Goal: Task Accomplishment & Management: Manage account settings

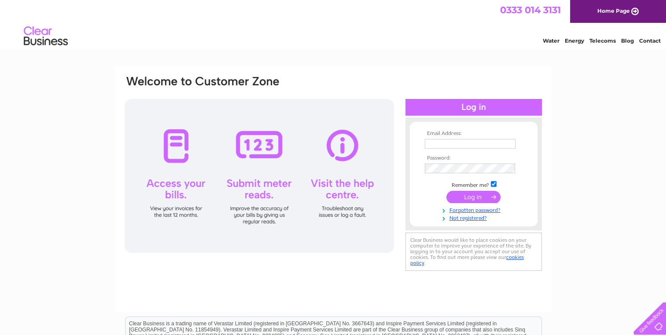
click at [434, 144] on input "text" at bounding box center [470, 144] width 91 height 10
type input "[EMAIL_ADDRESS][DOMAIN_NAME]"
click at [474, 196] on input "submit" at bounding box center [473, 197] width 54 height 12
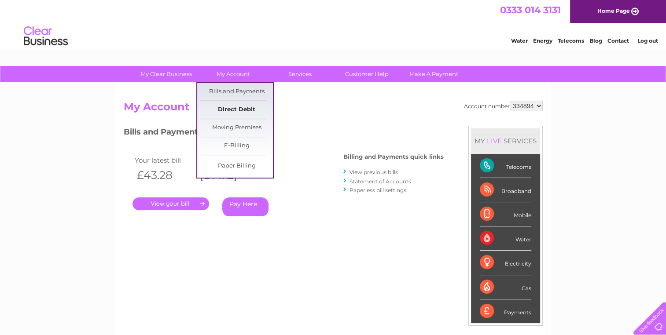
click at [233, 110] on link "Direct Debit" at bounding box center [236, 110] width 73 height 18
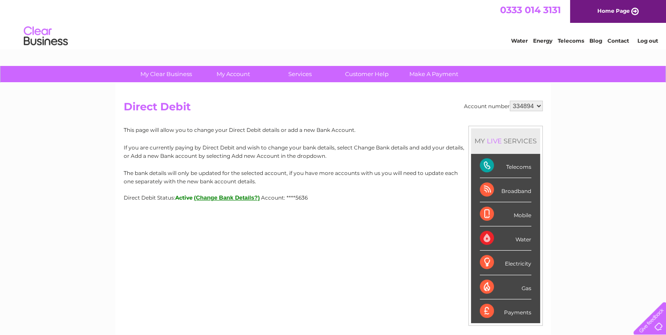
click at [228, 195] on button "(Change Bank Details?)" at bounding box center [227, 198] width 66 height 7
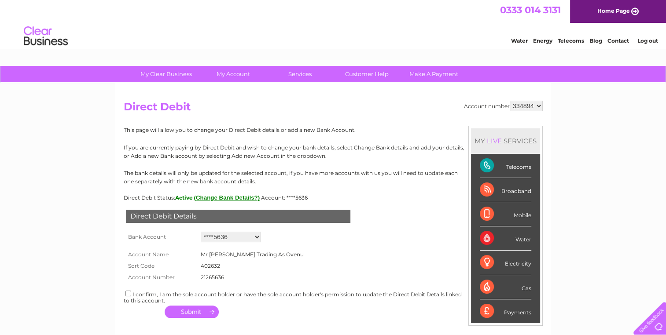
click at [257, 233] on select "Add new account ****5636 ****5636" at bounding box center [231, 237] width 60 height 11
select select "0"
click at [201, 232] on select "Add new account ****5636 ****5636" at bounding box center [231, 237] width 60 height 11
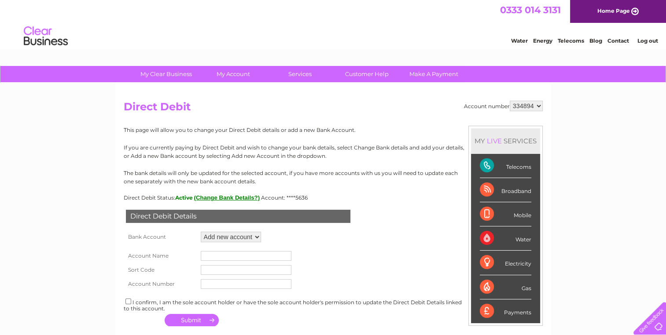
click at [234, 252] on input "text" at bounding box center [246, 256] width 91 height 10
type input "MR P GREEN"
click at [217, 272] on input "text" at bounding box center [246, 270] width 91 height 10
type input "090129"
click at [217, 287] on input "text" at bounding box center [246, 285] width 91 height 10
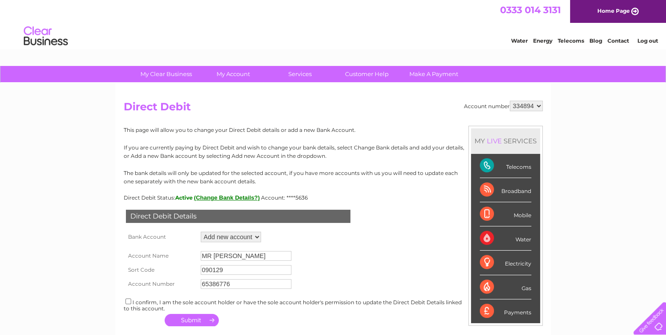
type input "65386776"
click at [127, 300] on input "checkbox" at bounding box center [128, 302] width 6 height 6
checkbox input "true"
click at [193, 318] on button "button" at bounding box center [192, 320] width 54 height 12
